Goal: Task Accomplishment & Management: Use online tool/utility

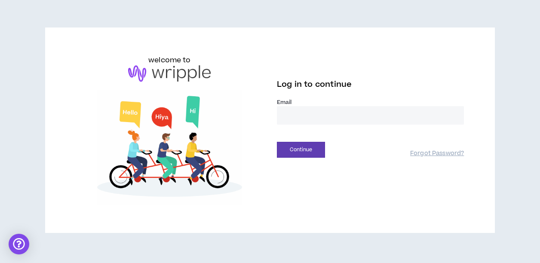
click at [292, 120] on input "email" at bounding box center [370, 115] width 187 height 18
type input "**********"
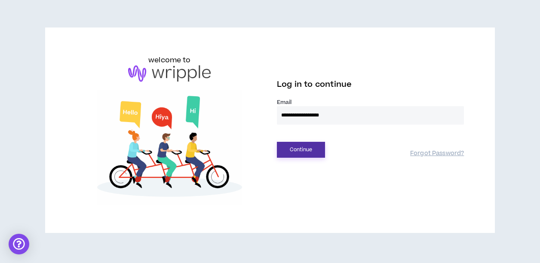
click at [313, 149] on button "Continue" at bounding box center [301, 150] width 48 height 16
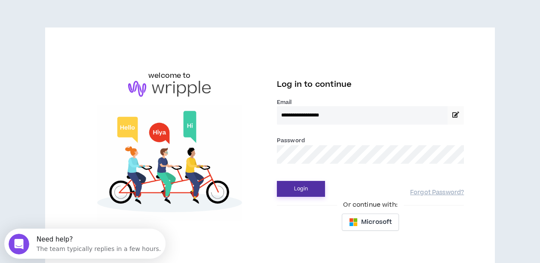
click at [305, 187] on button "Login" at bounding box center [301, 189] width 48 height 16
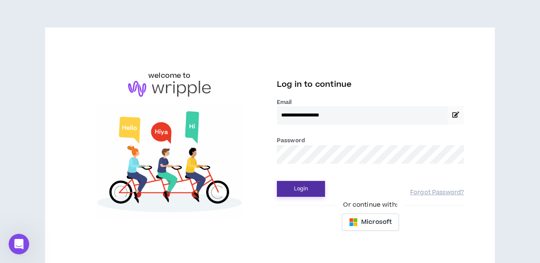
click at [315, 194] on button "Login" at bounding box center [301, 189] width 48 height 16
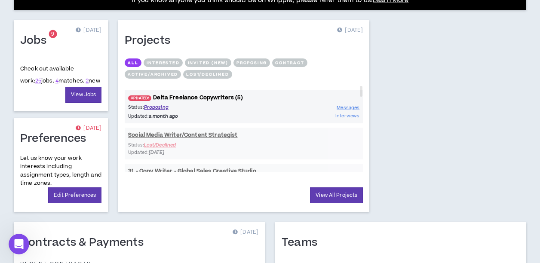
scroll to position [353, 0]
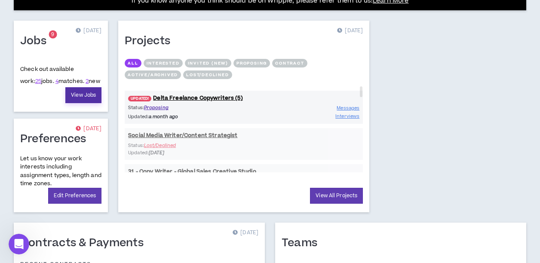
click at [81, 94] on link "View Jobs" at bounding box center [83, 95] width 36 height 16
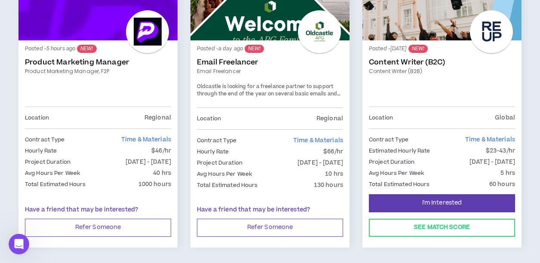
scroll to position [837, 0]
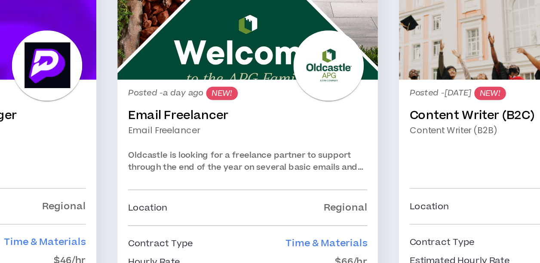
click at [236, 77] on link "Email Freelancer" at bounding box center [270, 78] width 146 height 9
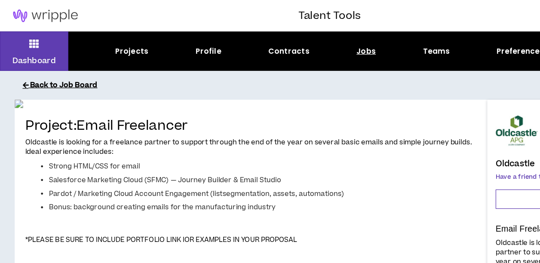
click at [66, 71] on button "Back to Job Board" at bounding box center [276, 69] width 516 height 15
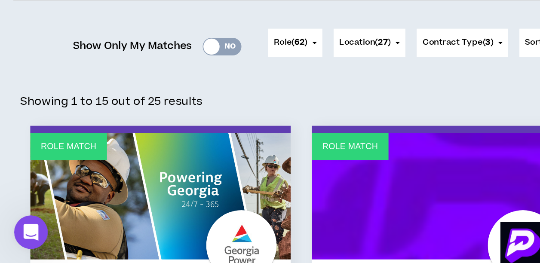
scroll to position [106, 0]
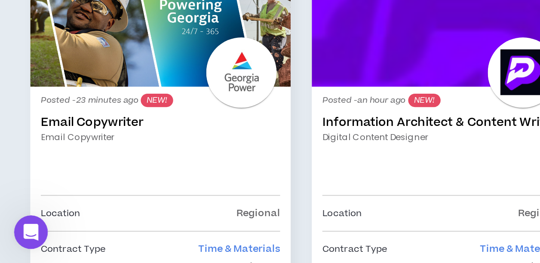
click at [100, 152] on link "Role Match" at bounding box center [97, 116] width 159 height 77
